Goal: Find specific page/section: Find specific page/section

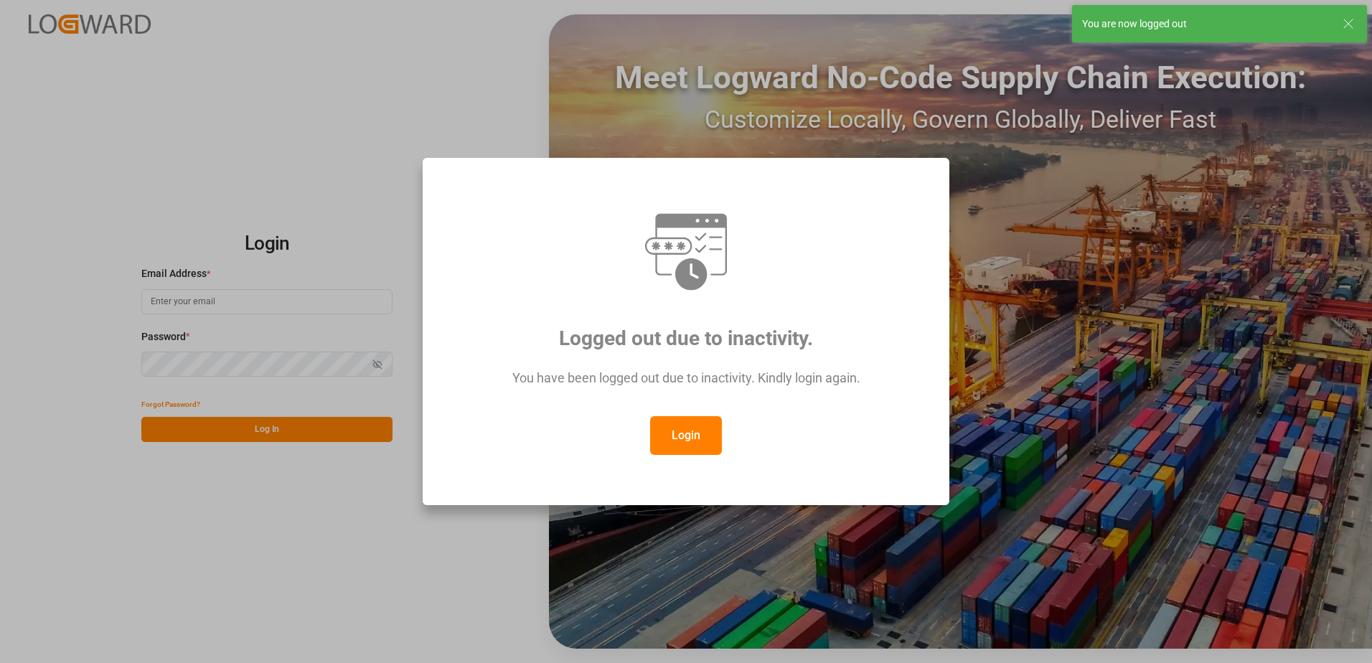
click at [670, 439] on button "Login" at bounding box center [686, 435] width 72 height 39
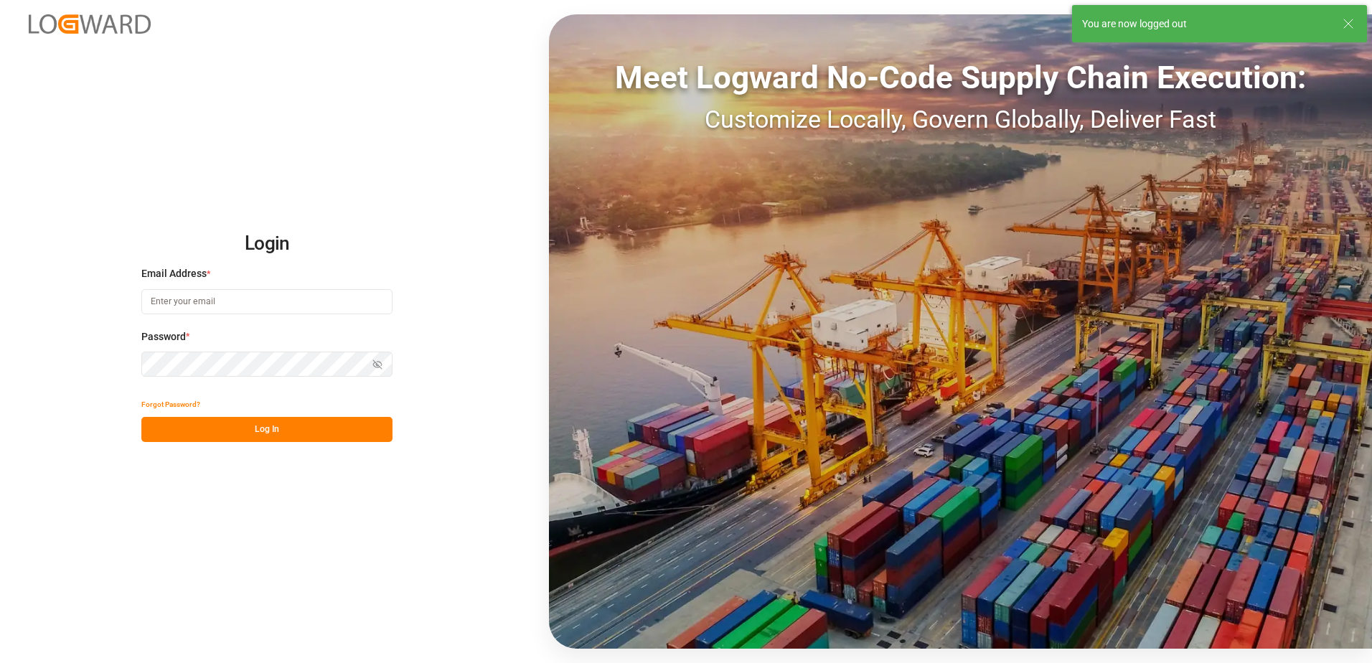
type input "[PERSON_NAME][EMAIL_ADDRESS][DOMAIN_NAME]"
click at [273, 441] on button "Log In" at bounding box center [266, 429] width 251 height 25
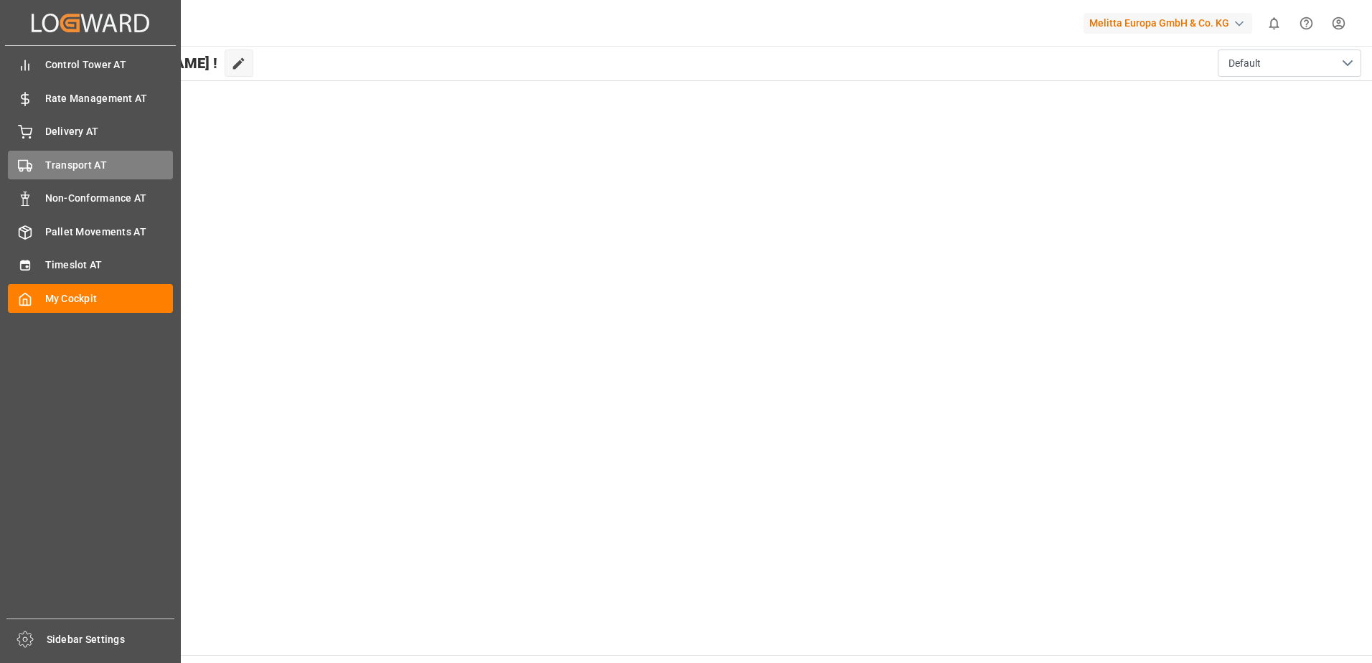
click at [50, 164] on span "Transport AT" at bounding box center [109, 165] width 128 height 15
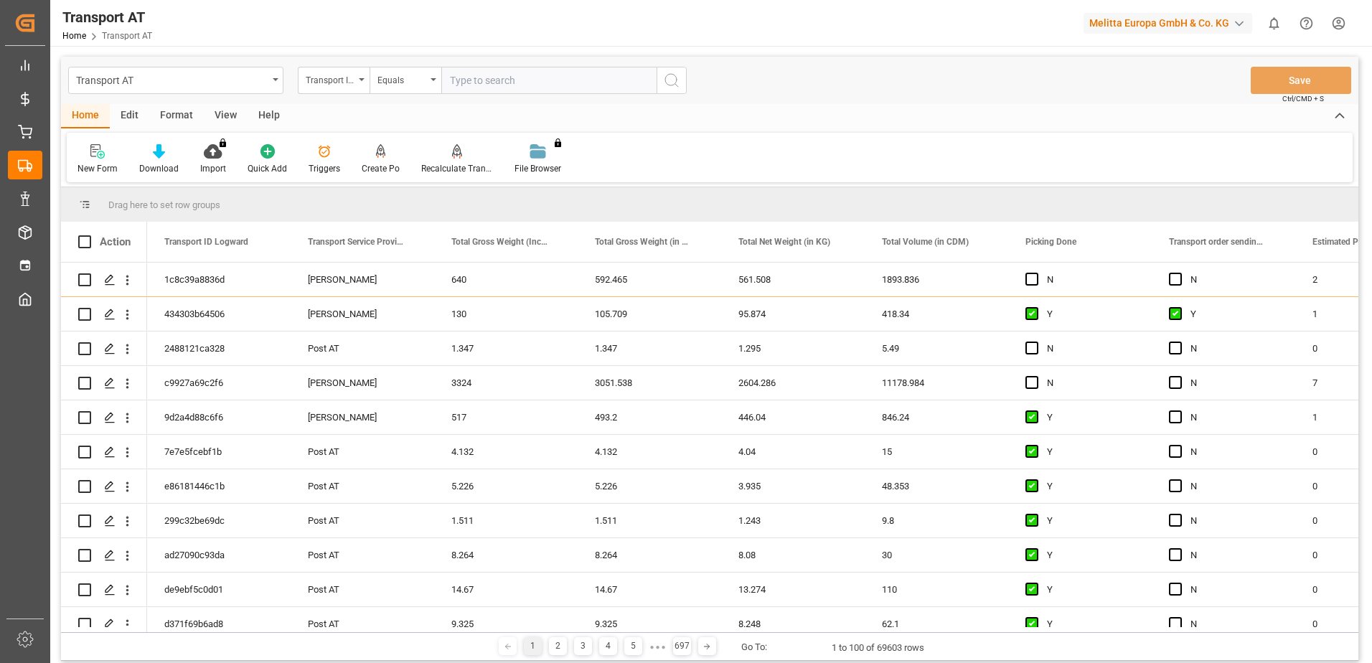
click at [221, 116] on div "View" at bounding box center [226, 116] width 44 height 24
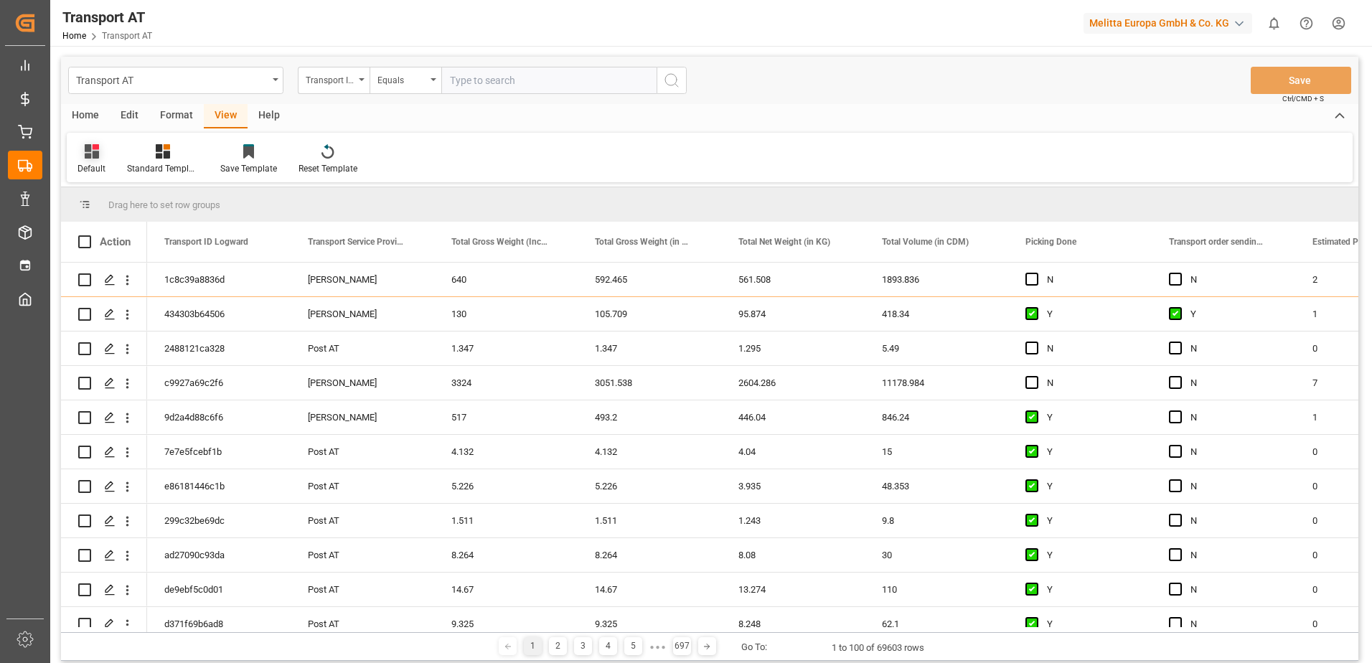
click at [88, 153] on icon at bounding box center [92, 151] width 14 height 14
click at [108, 230] on div "Data" at bounding box center [148, 232] width 126 height 15
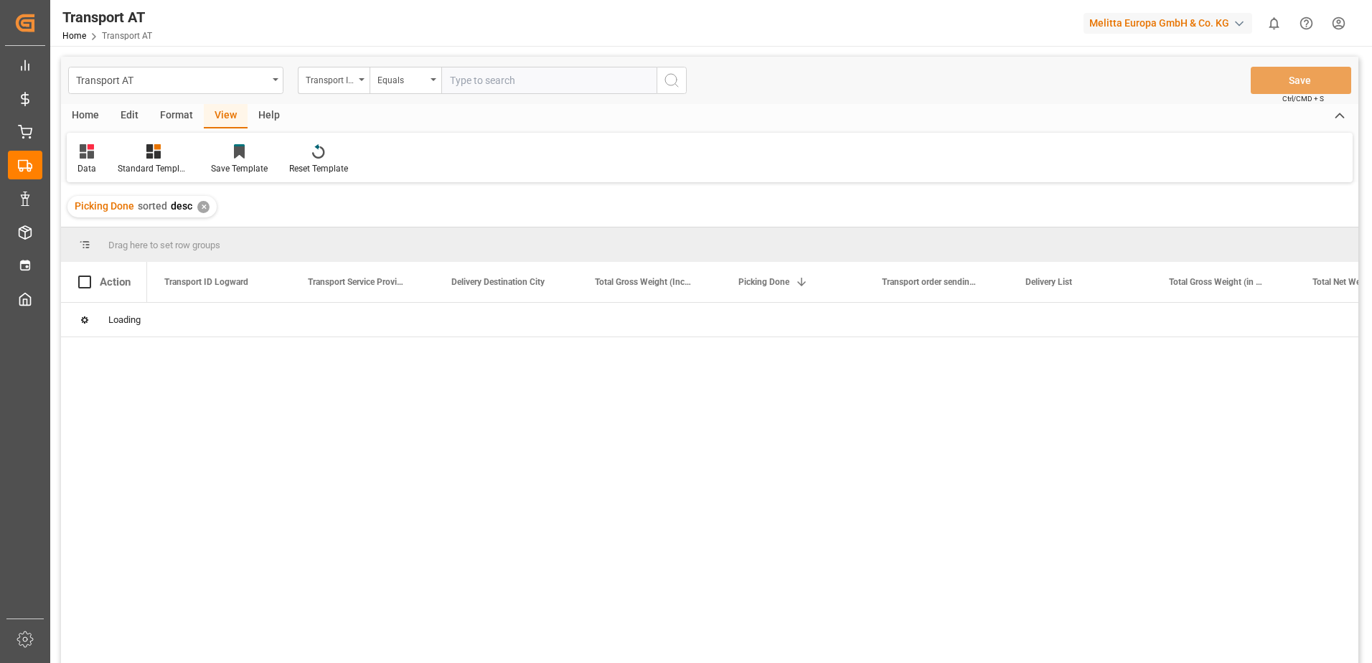
click at [333, 83] on div "Transport ID Logward" at bounding box center [330, 78] width 49 height 17
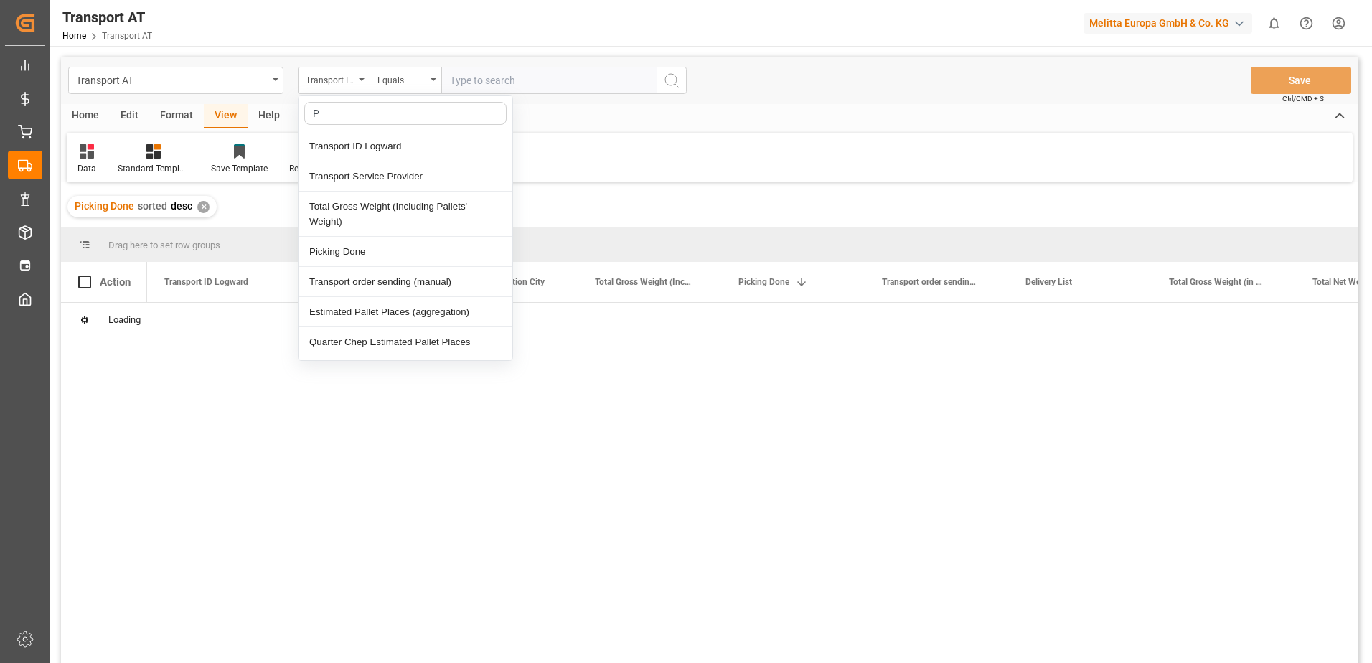
type input "Pi"
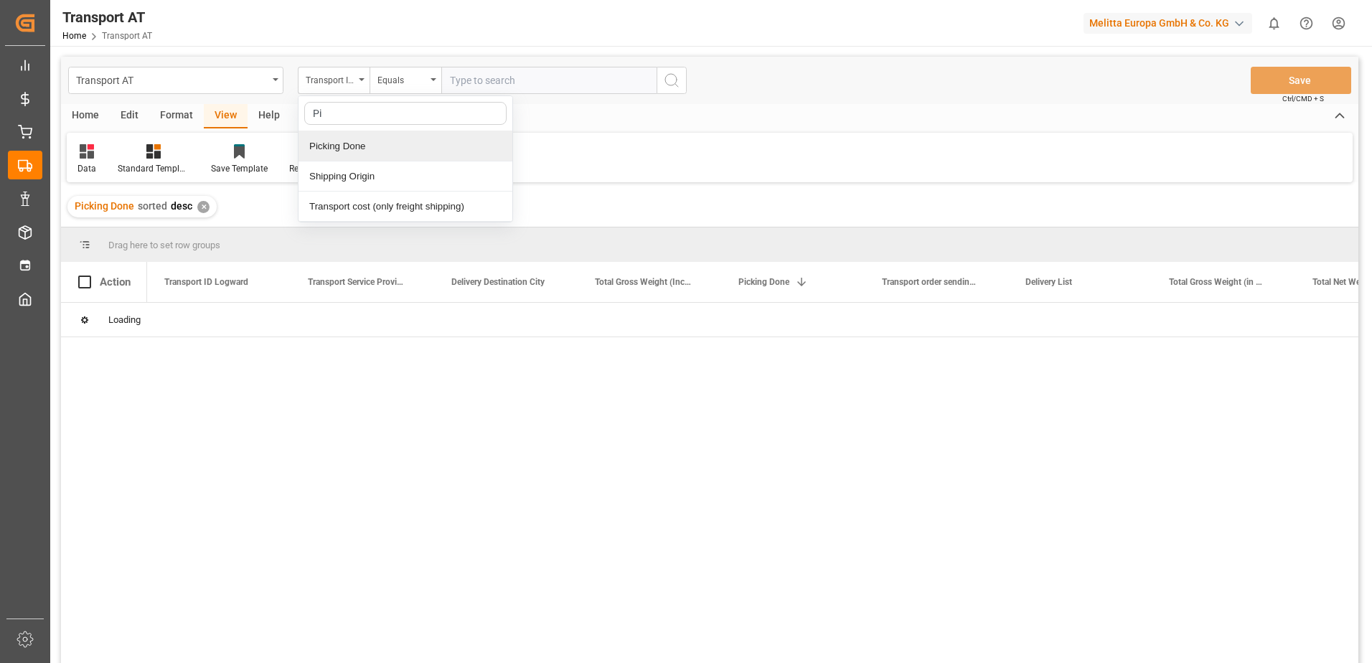
click at [344, 142] on div "Picking Done" at bounding box center [406, 146] width 214 height 30
click at [464, 82] on input "text" at bounding box center [548, 80] width 215 height 27
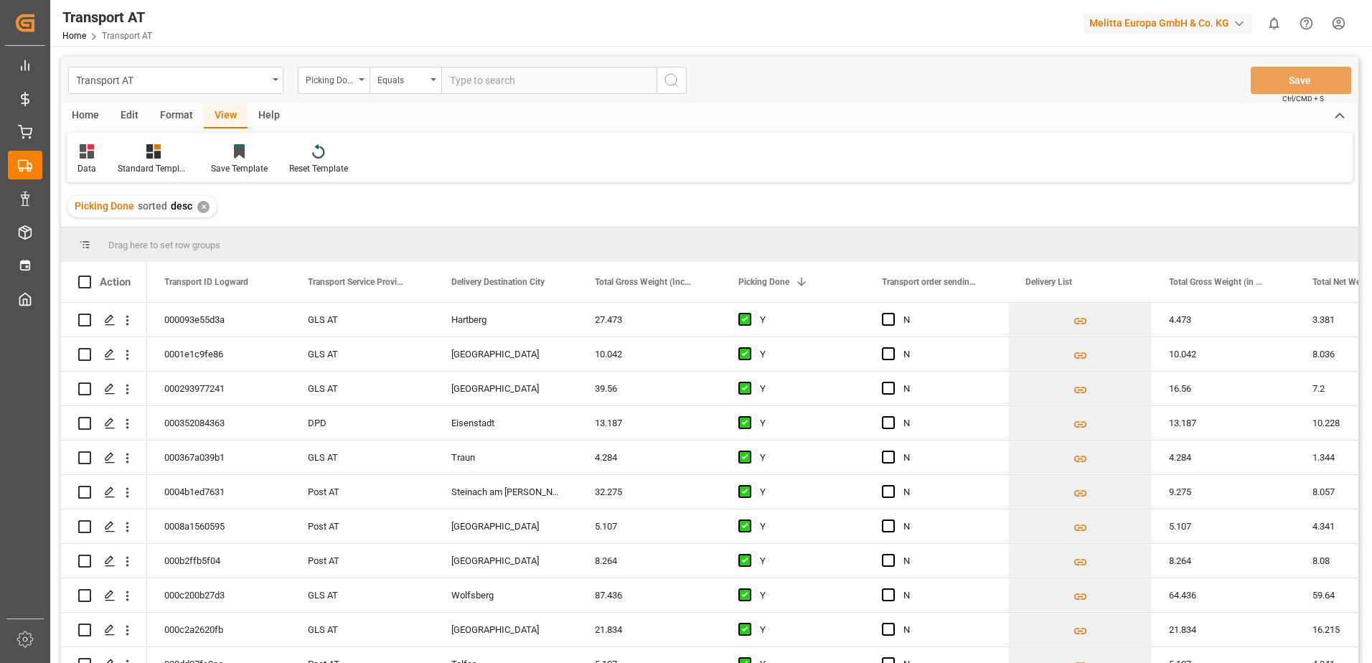
type input "Y"
click at [327, 80] on div "Picking Done" at bounding box center [330, 78] width 49 height 17
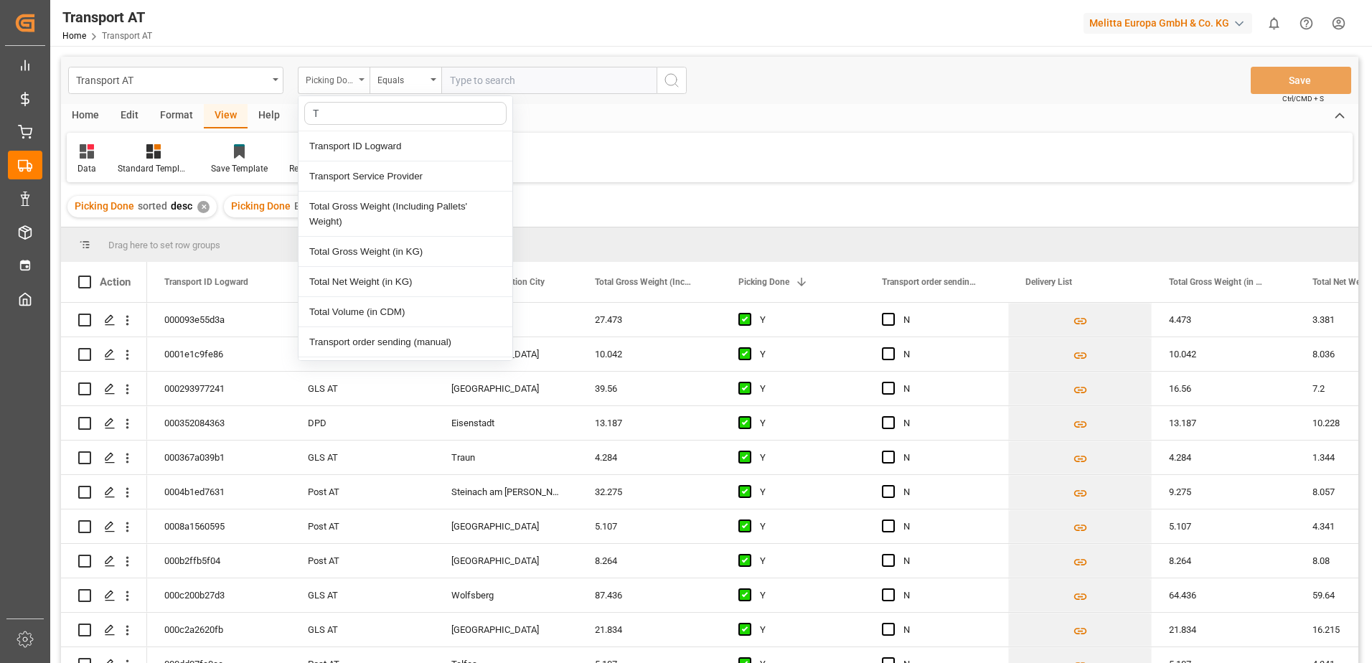
type input "Tr"
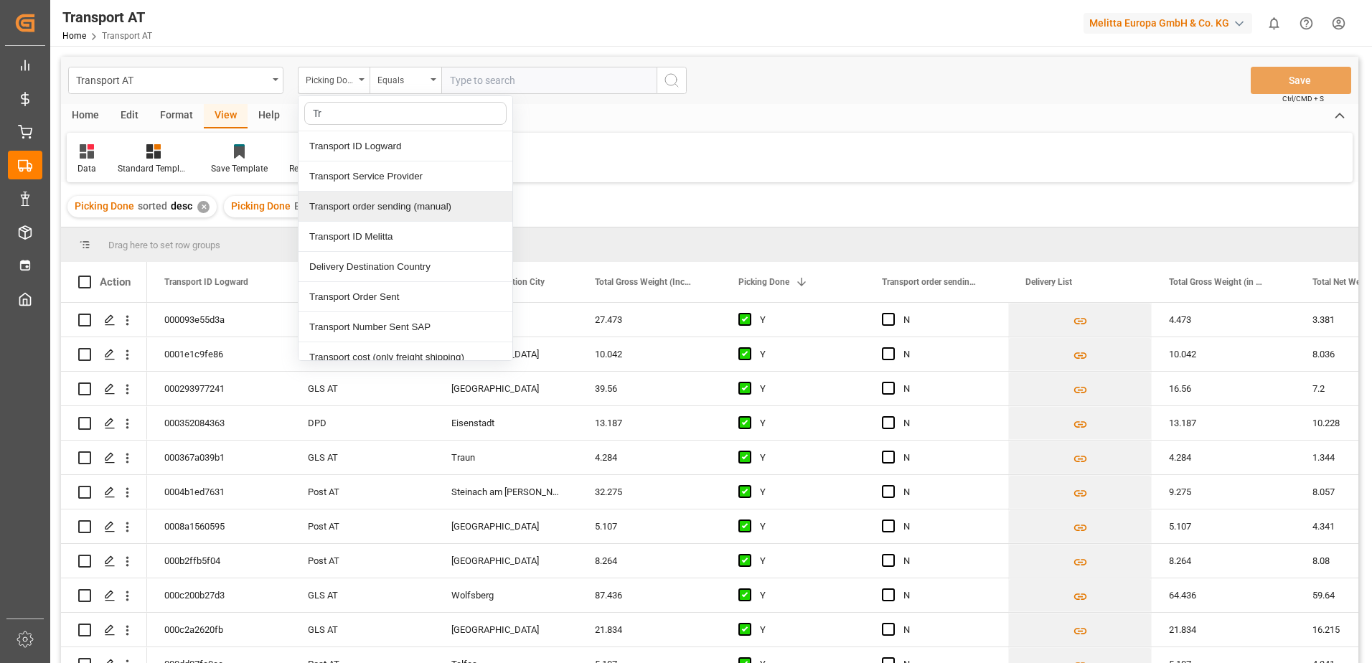
click at [366, 200] on div "Transport order sending (manual)" at bounding box center [406, 207] width 214 height 30
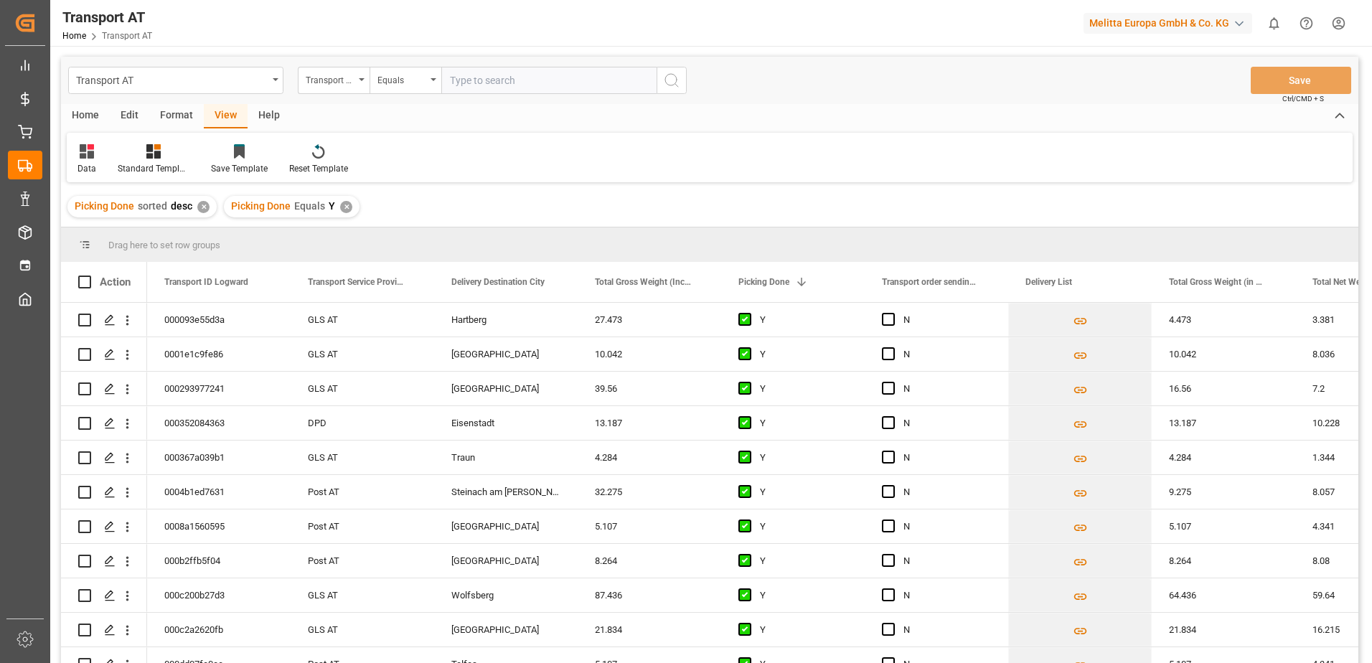
click at [497, 87] on input "text" at bounding box center [548, 80] width 215 height 27
type input "N"
click at [332, 75] on div "Transport order sending (manual)" at bounding box center [330, 78] width 49 height 17
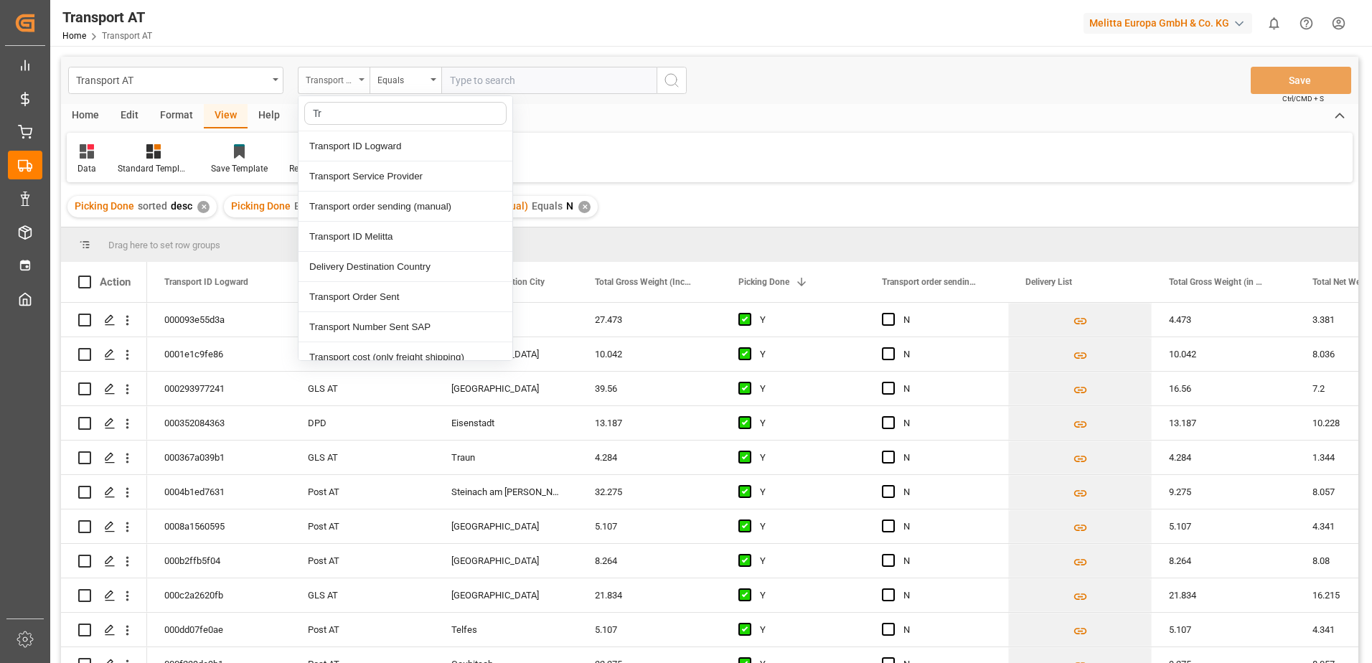
type input "Tra"
click at [411, 180] on div "Transport Service Provider" at bounding box center [406, 177] width 214 height 30
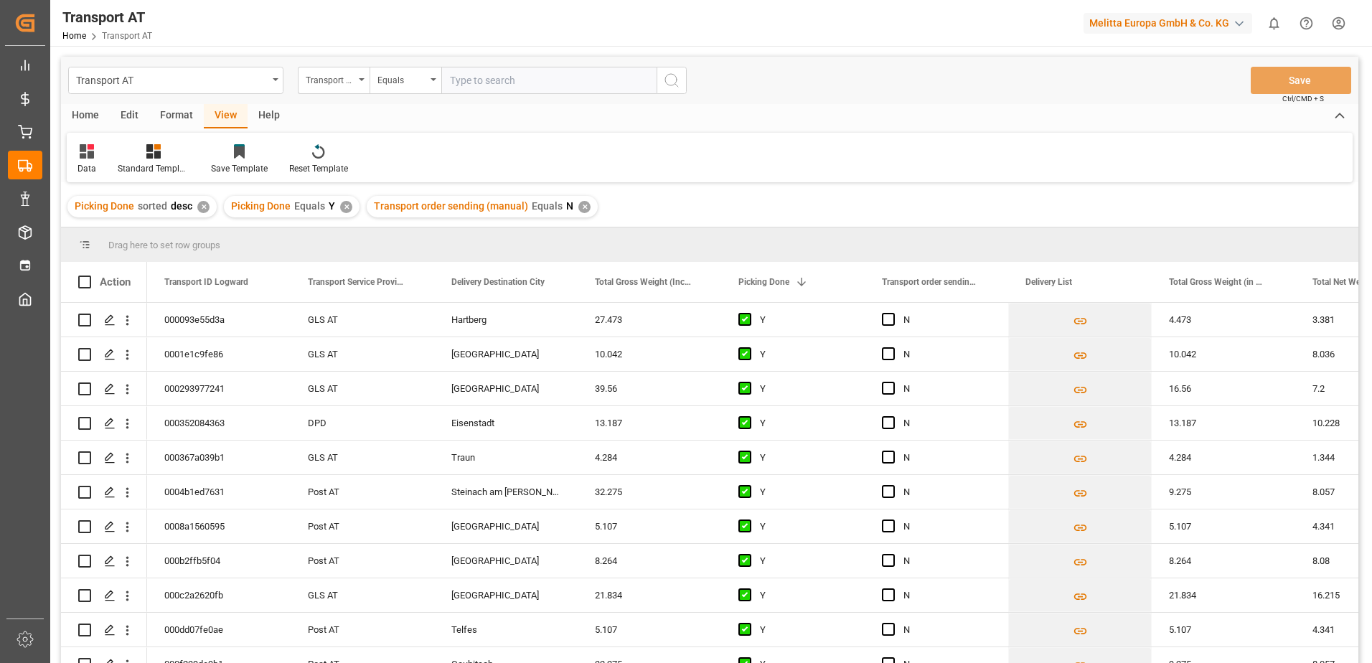
click at [487, 75] on input "text" at bounding box center [548, 80] width 215 height 27
type input "[PERSON_NAME]"
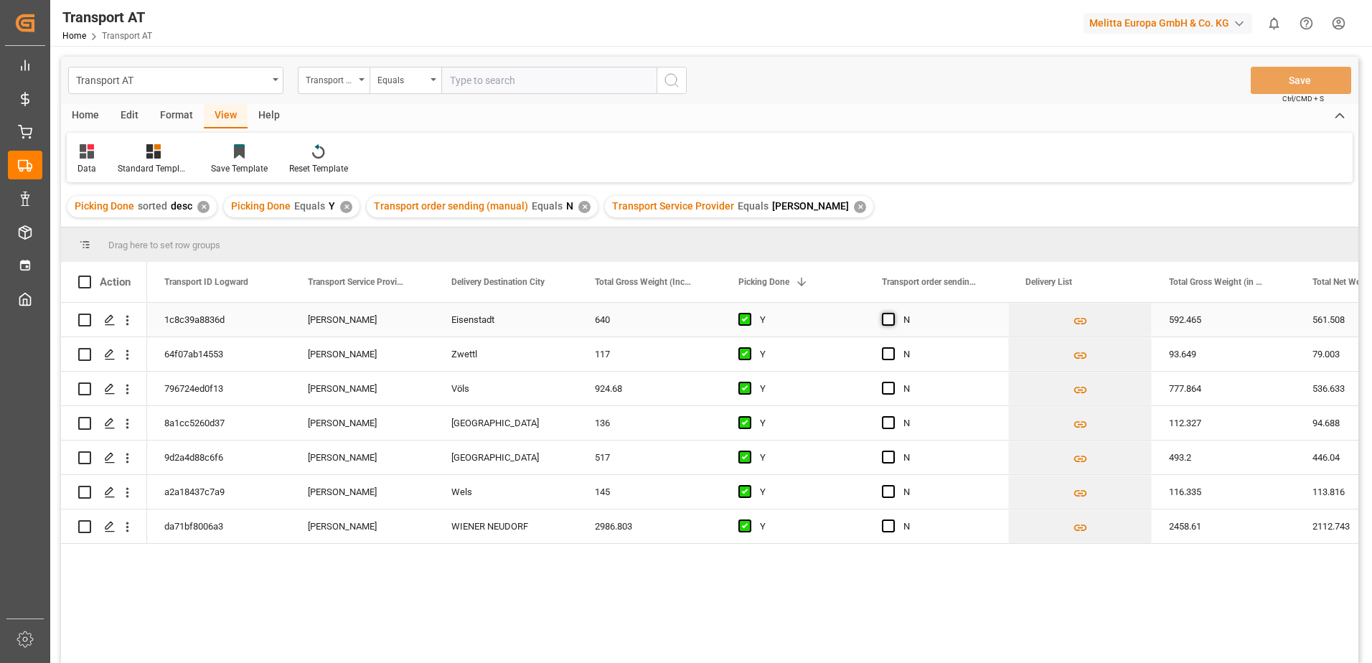
click at [889, 320] on span "Press SPACE to select this row." at bounding box center [888, 319] width 13 height 13
click at [893, 313] on input "Press SPACE to select this row." at bounding box center [893, 313] width 0 height 0
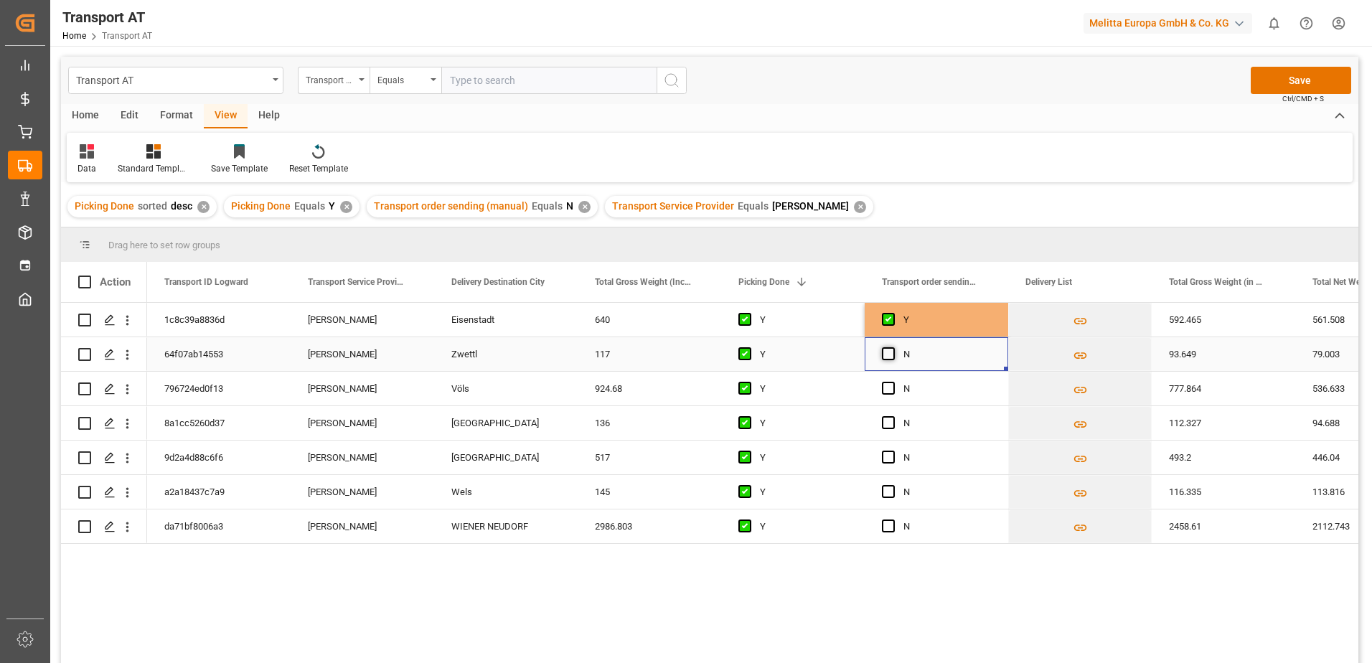
click at [890, 347] on span "Press SPACE to select this row." at bounding box center [888, 353] width 13 height 13
click at [893, 347] on input "Press SPACE to select this row." at bounding box center [893, 347] width 0 height 0
click at [886, 385] on span "Press SPACE to select this row." at bounding box center [888, 388] width 13 height 13
click at [893, 382] on input "Press SPACE to select this row." at bounding box center [893, 382] width 0 height 0
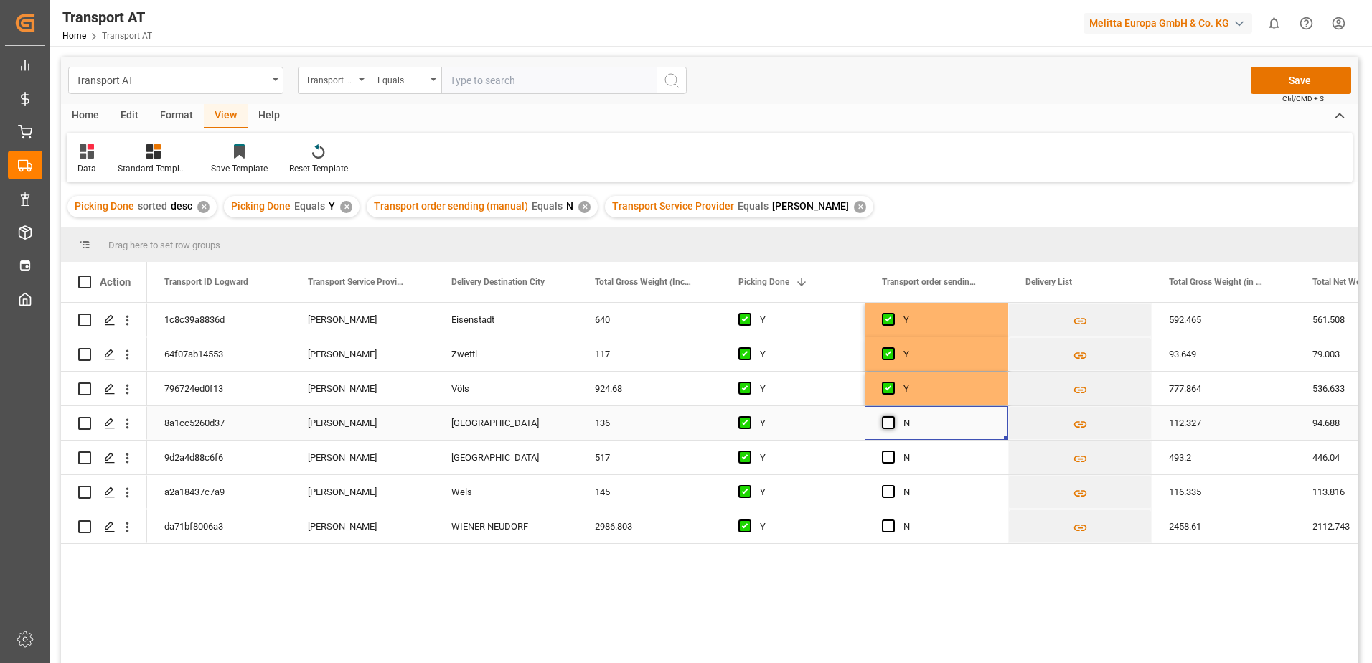
click at [888, 418] on span "Press SPACE to select this row." at bounding box center [888, 422] width 13 height 13
click at [893, 416] on input "Press SPACE to select this row." at bounding box center [893, 416] width 0 height 0
click at [894, 461] on span "Press SPACE to select this row." at bounding box center [888, 457] width 13 height 13
click at [893, 451] on input "Press SPACE to select this row." at bounding box center [893, 451] width 0 height 0
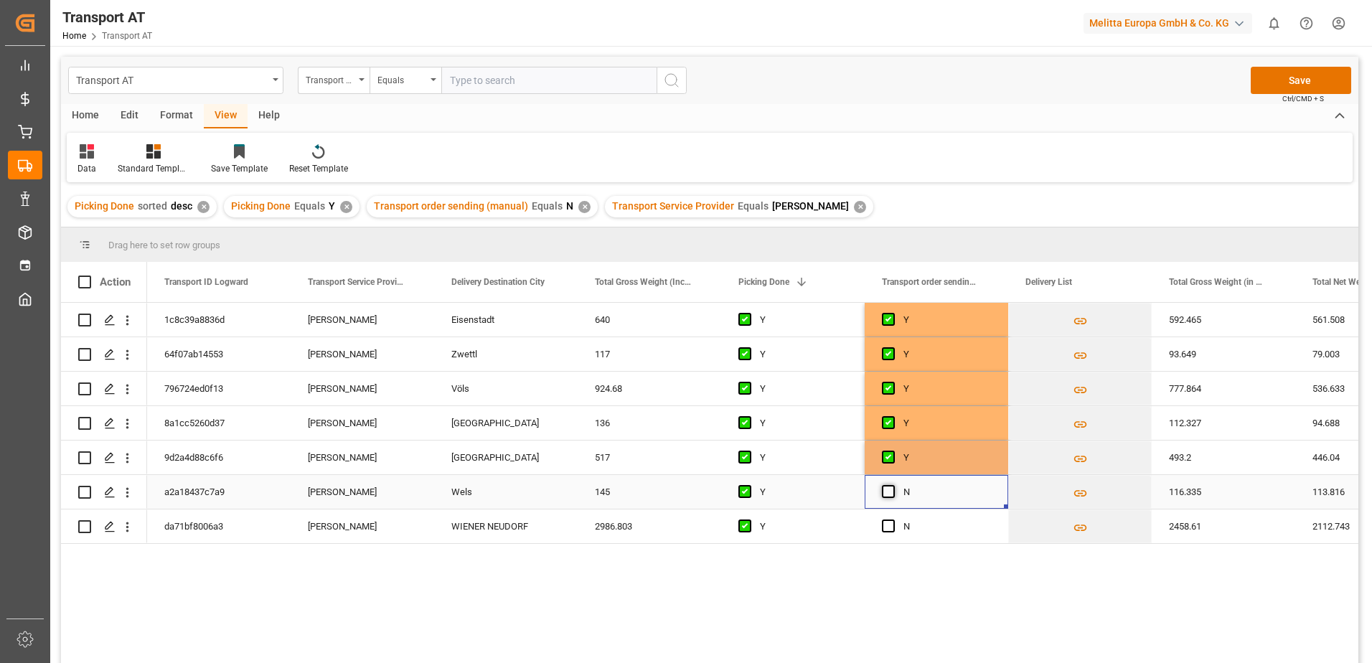
click at [894, 485] on span "Press SPACE to select this row." at bounding box center [888, 491] width 13 height 13
click at [893, 485] on input "Press SPACE to select this row." at bounding box center [893, 485] width 0 height 0
click at [890, 527] on span "Press SPACE to select this row." at bounding box center [888, 526] width 13 height 13
click at [893, 520] on input "Press SPACE to select this row." at bounding box center [893, 520] width 0 height 0
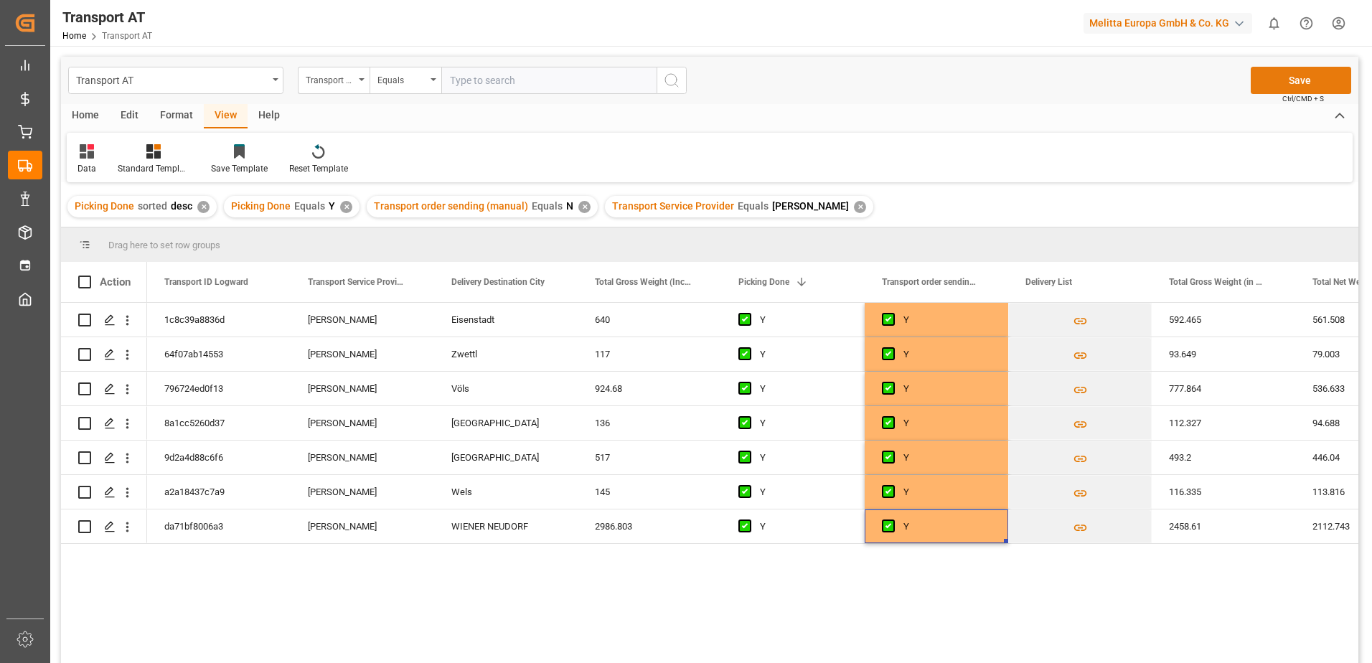
click at [1306, 81] on button "Save" at bounding box center [1301, 80] width 100 height 27
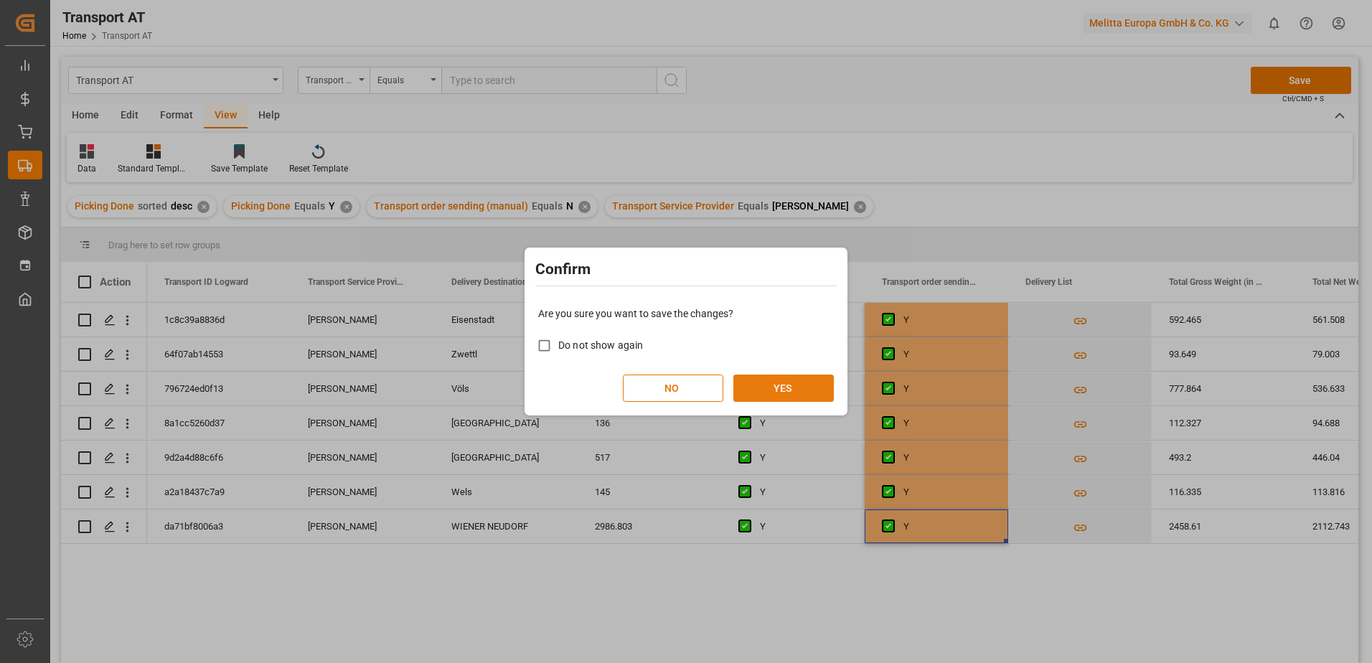
click at [789, 390] on button "YES" at bounding box center [784, 388] width 100 height 27
